Goal: Check status: Check status

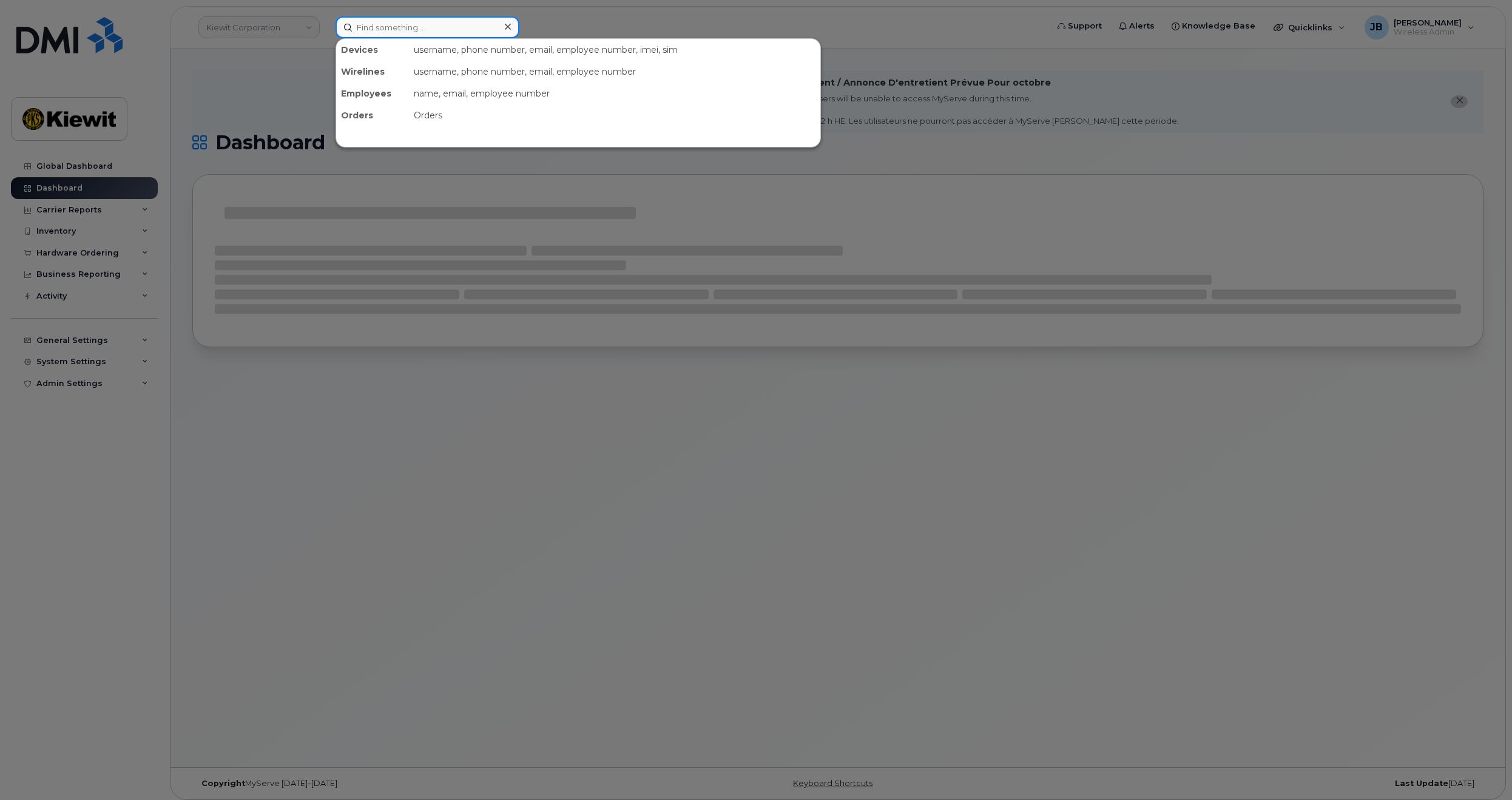
paste input "301824"
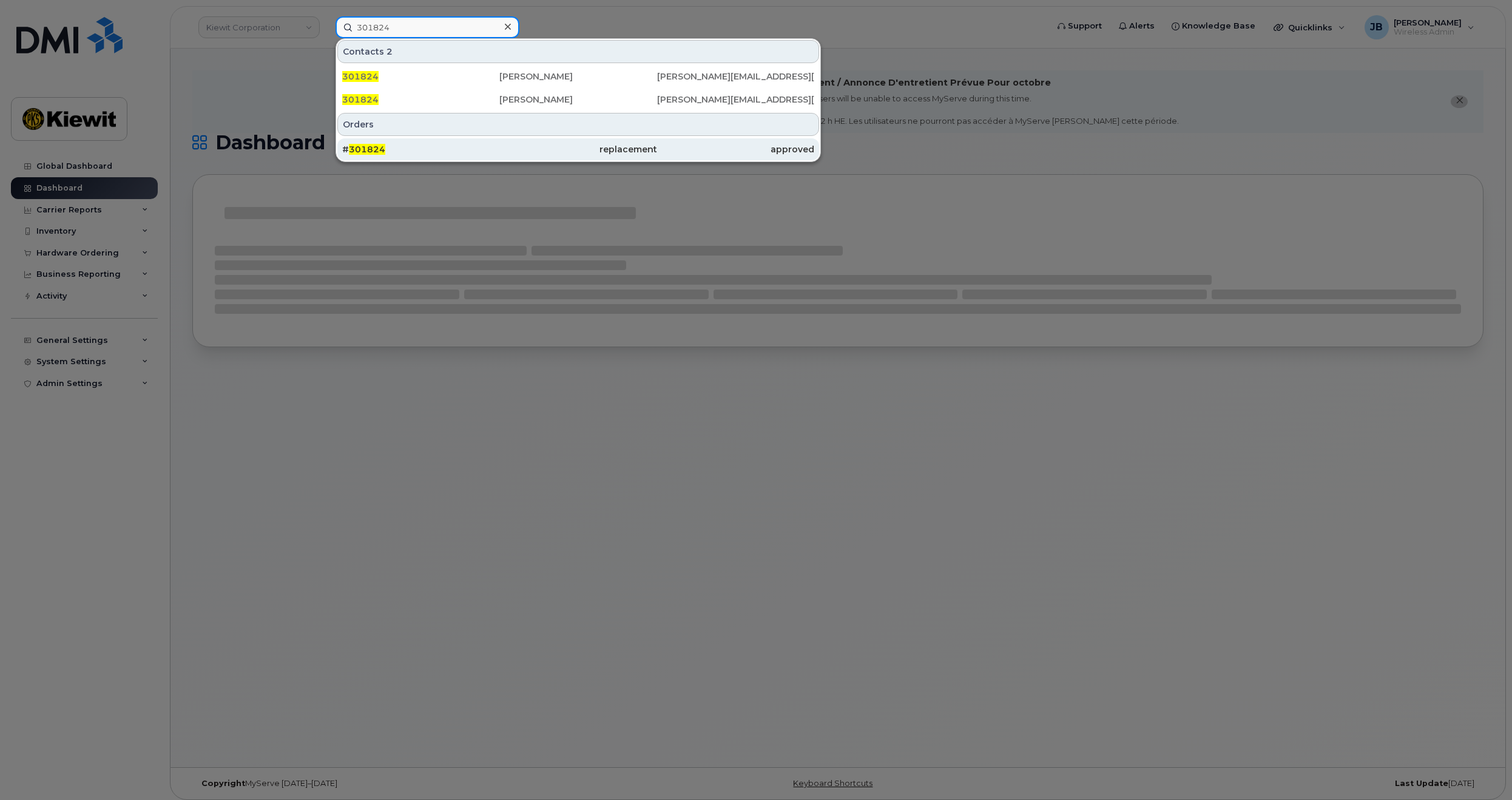
type input "301824"
click at [424, 150] on div "# 301824" at bounding box center [420, 149] width 157 height 12
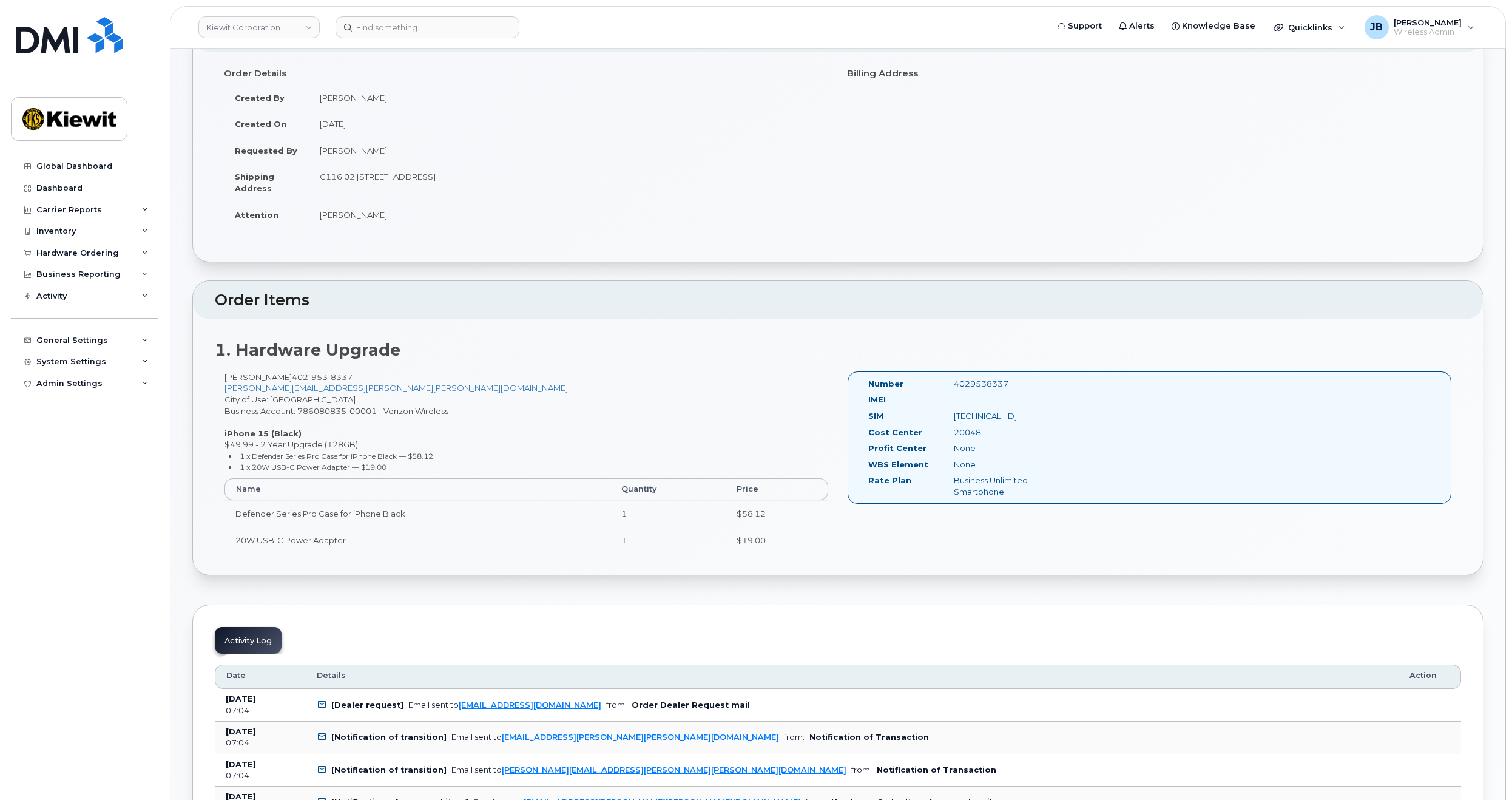
scroll to position [60, 0]
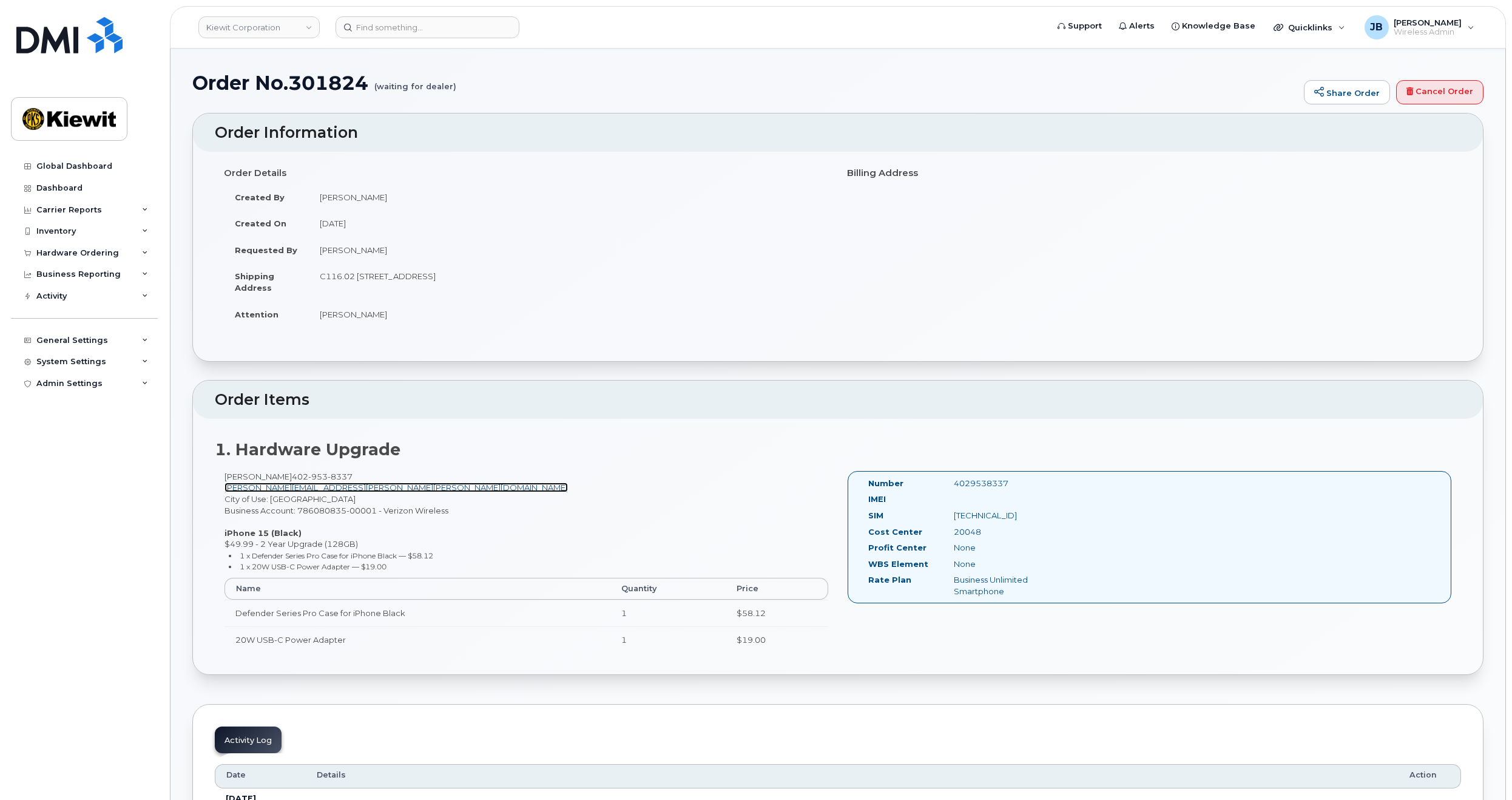
click at [281, 486] on link "[PERSON_NAME][EMAIL_ADDRESS][PERSON_NAME][PERSON_NAME][DOMAIN_NAME]" at bounding box center [396, 487] width 343 height 10
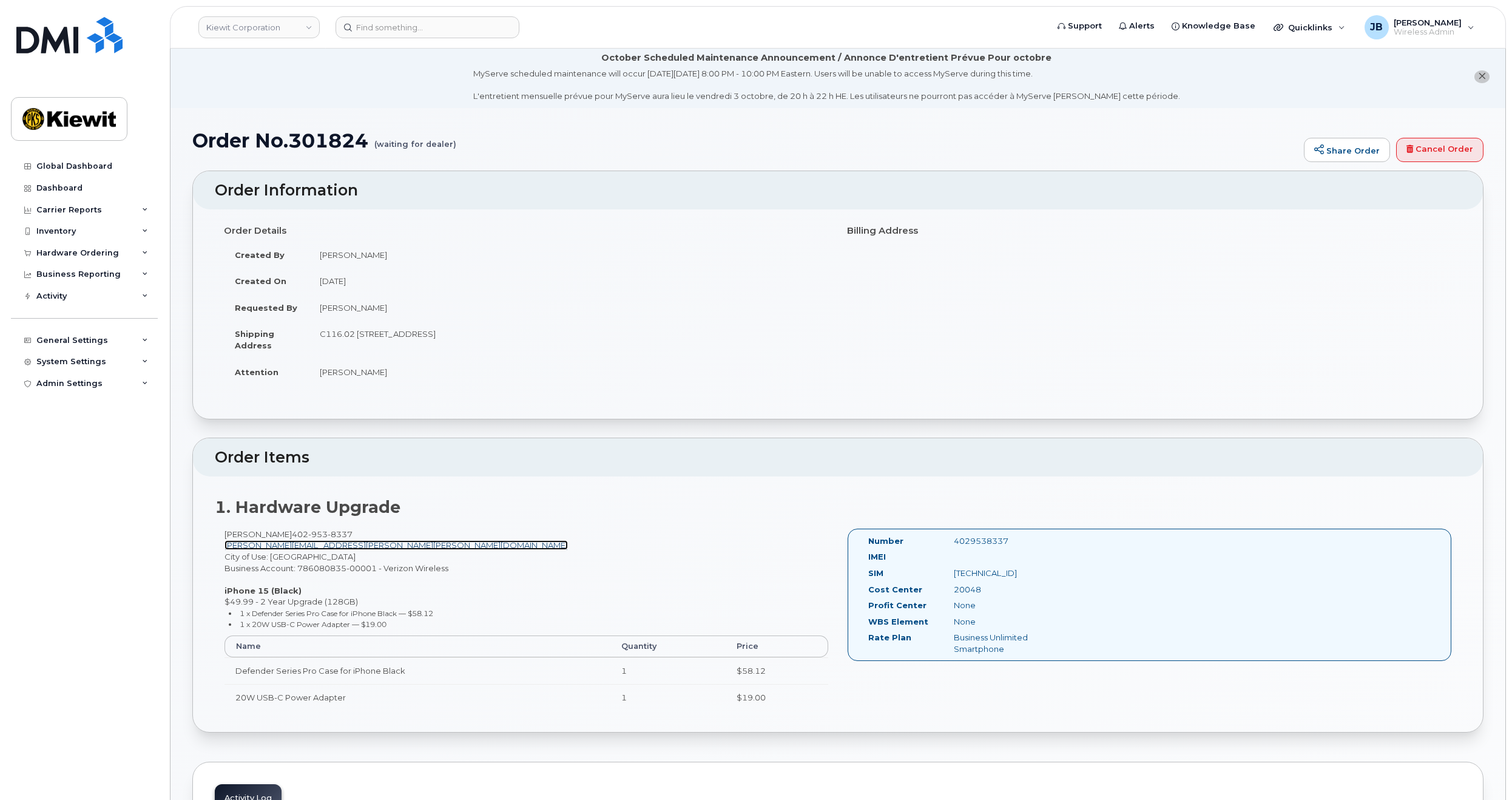
scroll to position [0, 0]
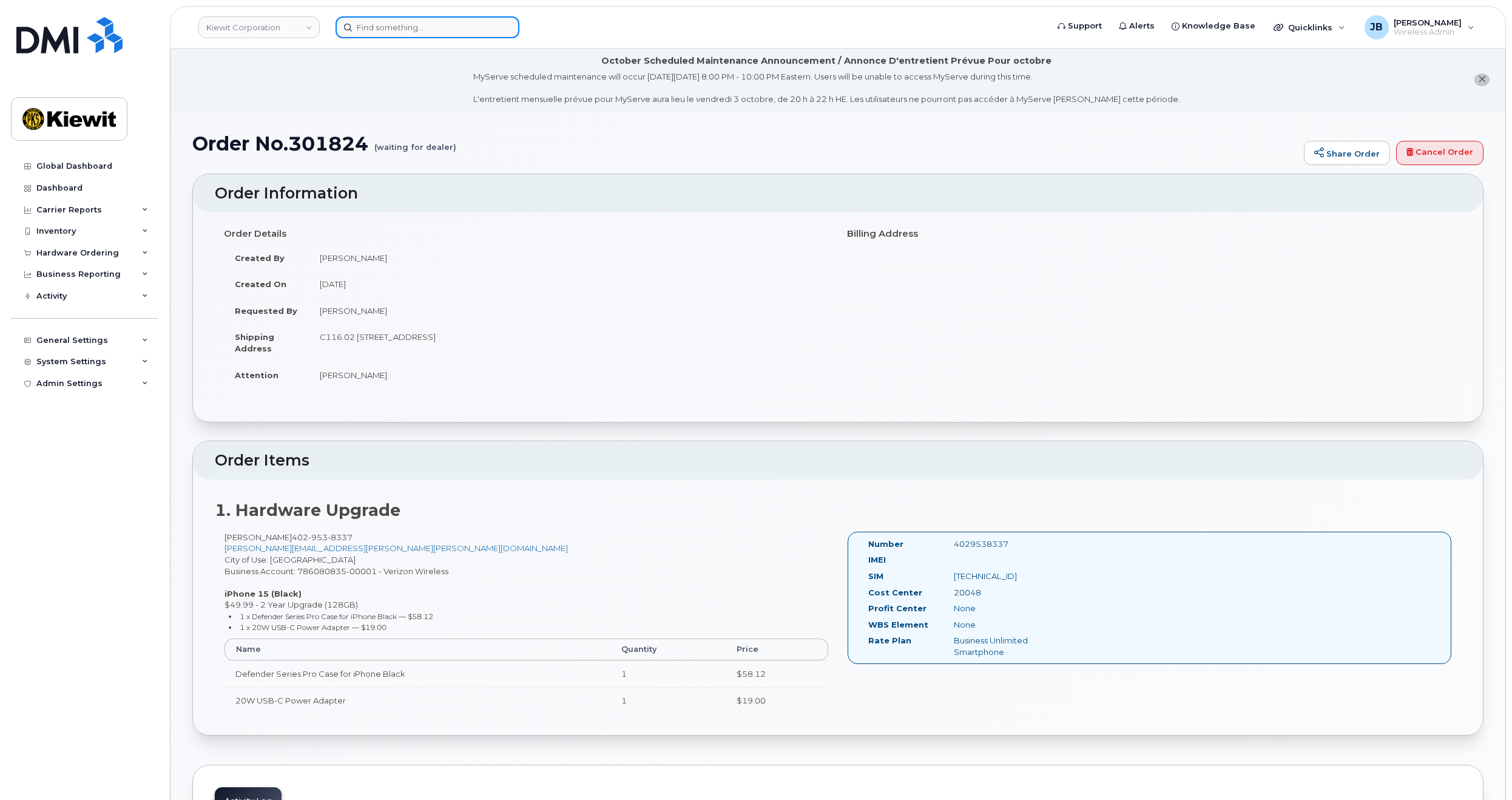
click at [417, 22] on input at bounding box center [427, 27] width 184 height 22
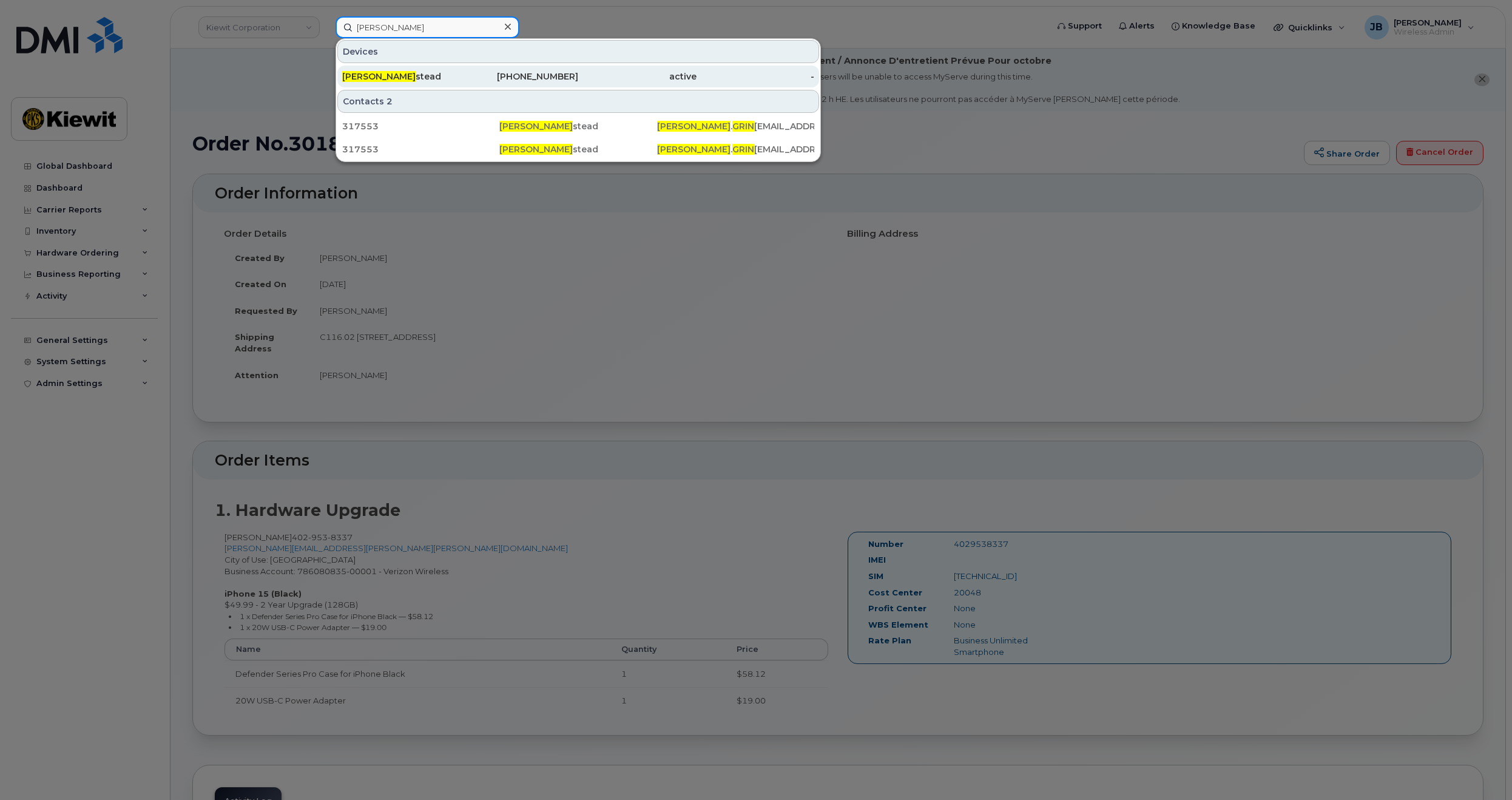
type input "kurt grin"
click at [419, 73] on div "Kurt Grin stead" at bounding box center [401, 76] width 118 height 12
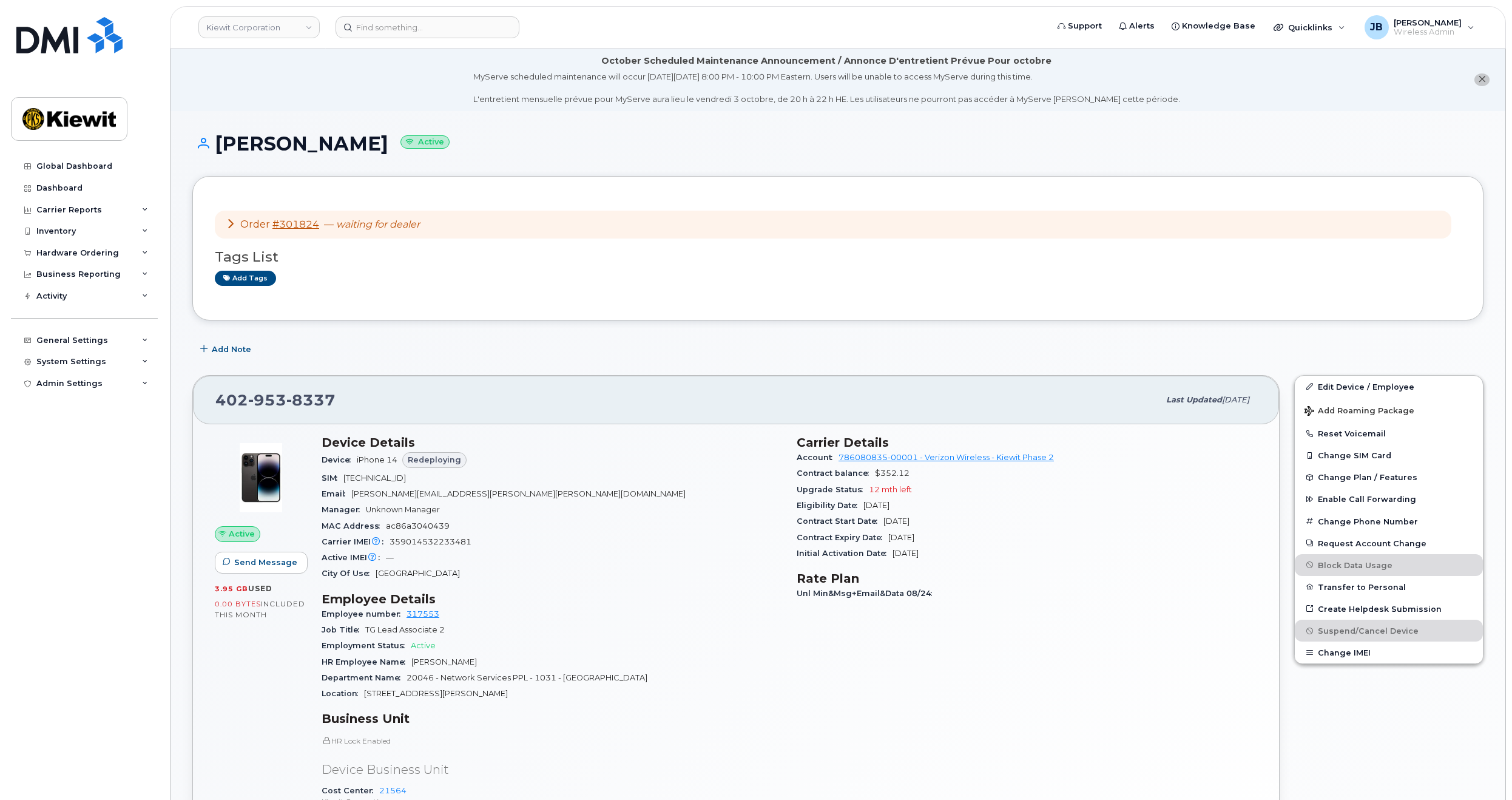
click at [230, 224] on icon at bounding box center [230, 223] width 10 height 10
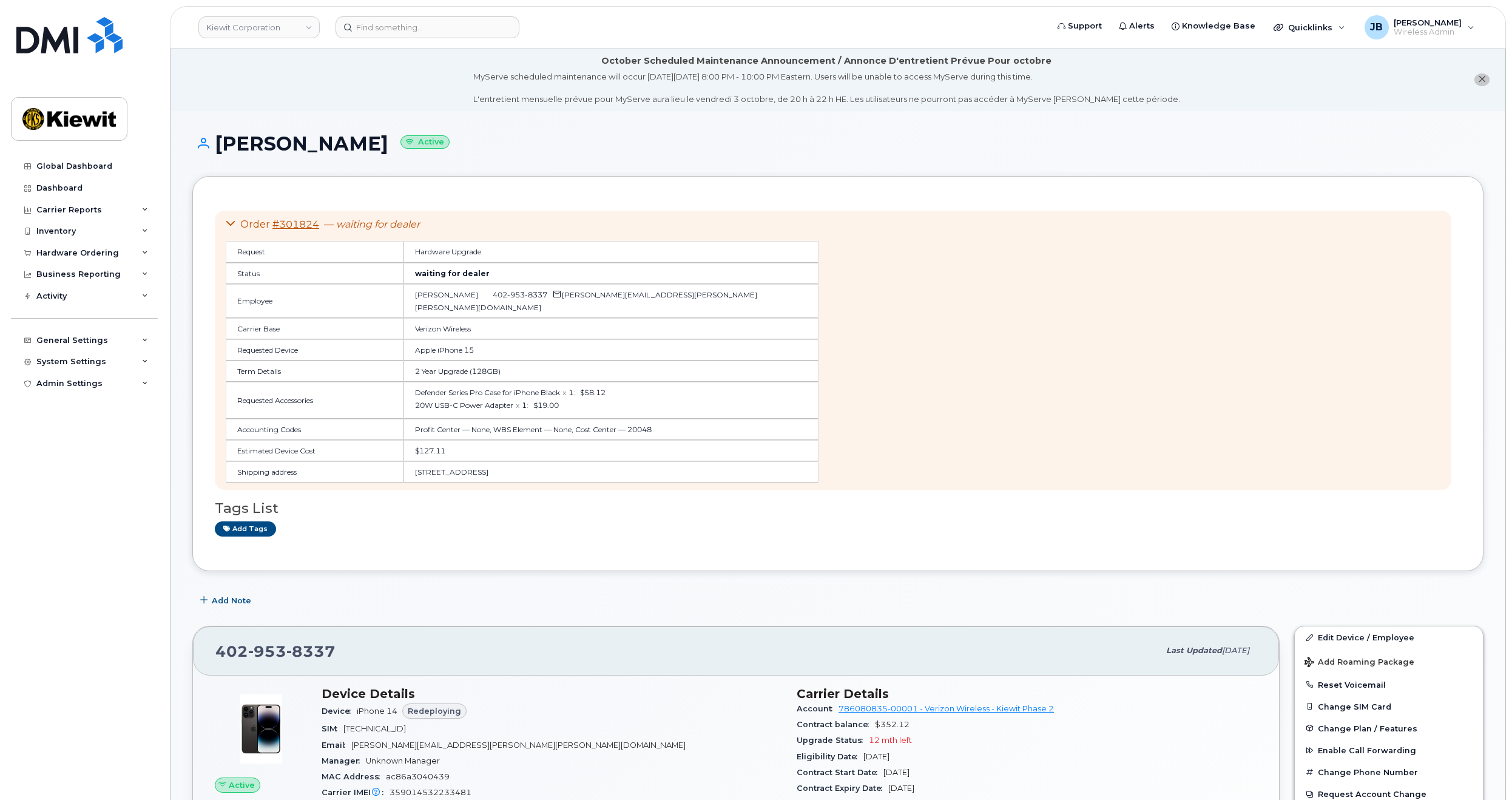
click at [226, 223] on icon at bounding box center [230, 223] width 10 height 10
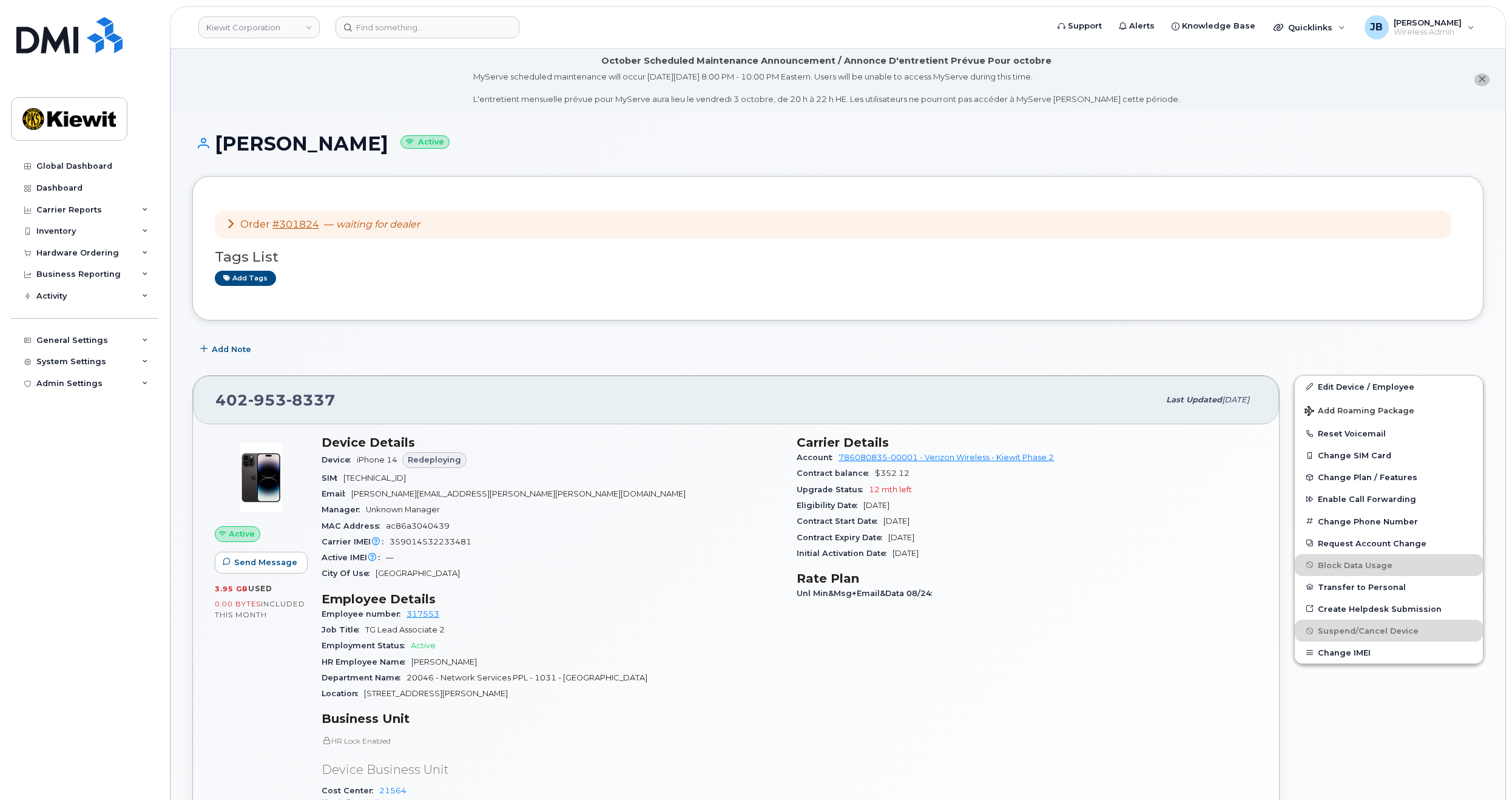
click at [739, 256] on h3 "Tags List" at bounding box center [838, 257] width 1246 height 15
